Goal: Information Seeking & Learning: Learn about a topic

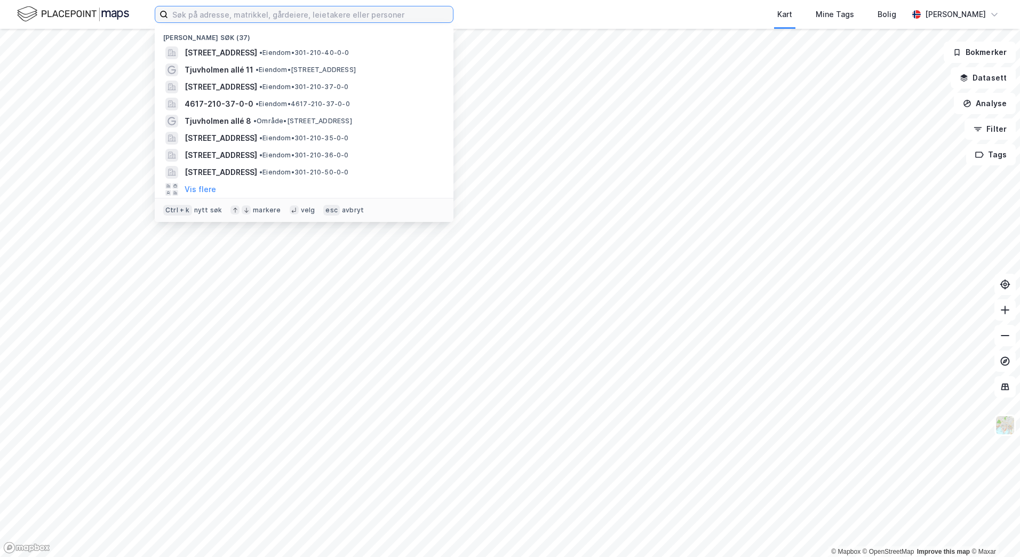
click at [206, 12] on input at bounding box center [310, 14] width 285 height 16
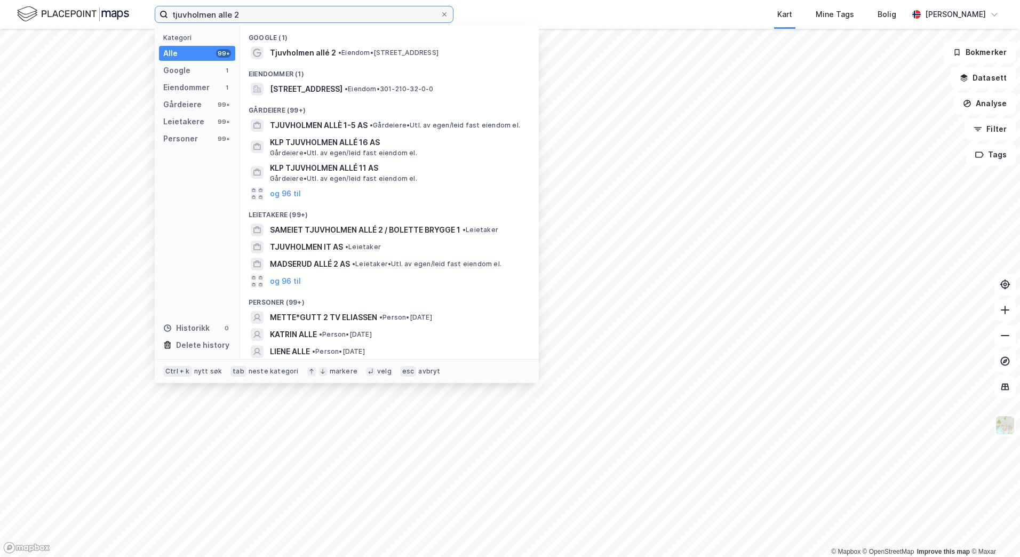
type input "tjuvholmen alle 2"
click at [385, 61] on div "Eiendommer (1)" at bounding box center [389, 70] width 299 height 19
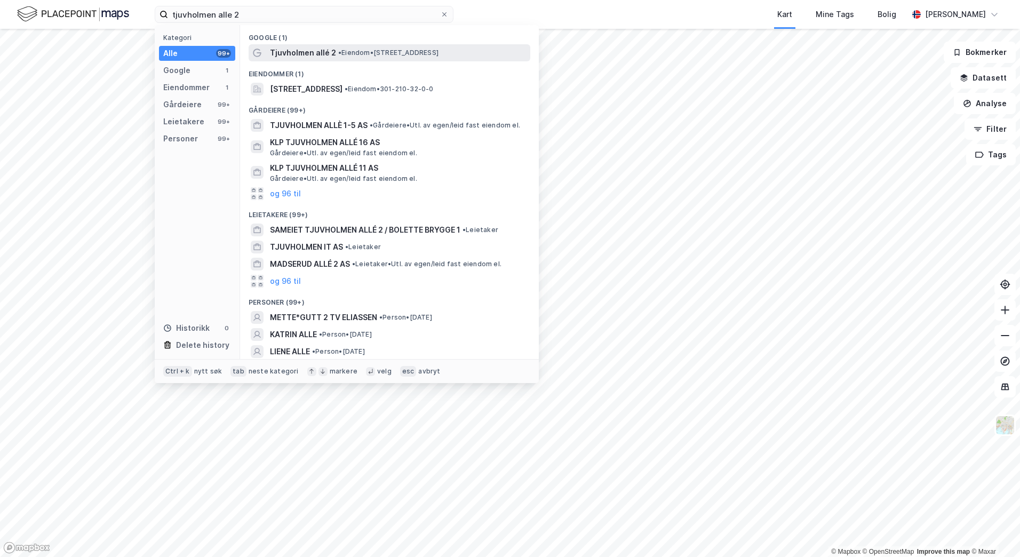
click at [379, 60] on div "Tjuvholmen allé 2 • Eiendom • [STREET_ADDRESS]" at bounding box center [390, 52] width 282 height 17
